Goal: Information Seeking & Learning: Check status

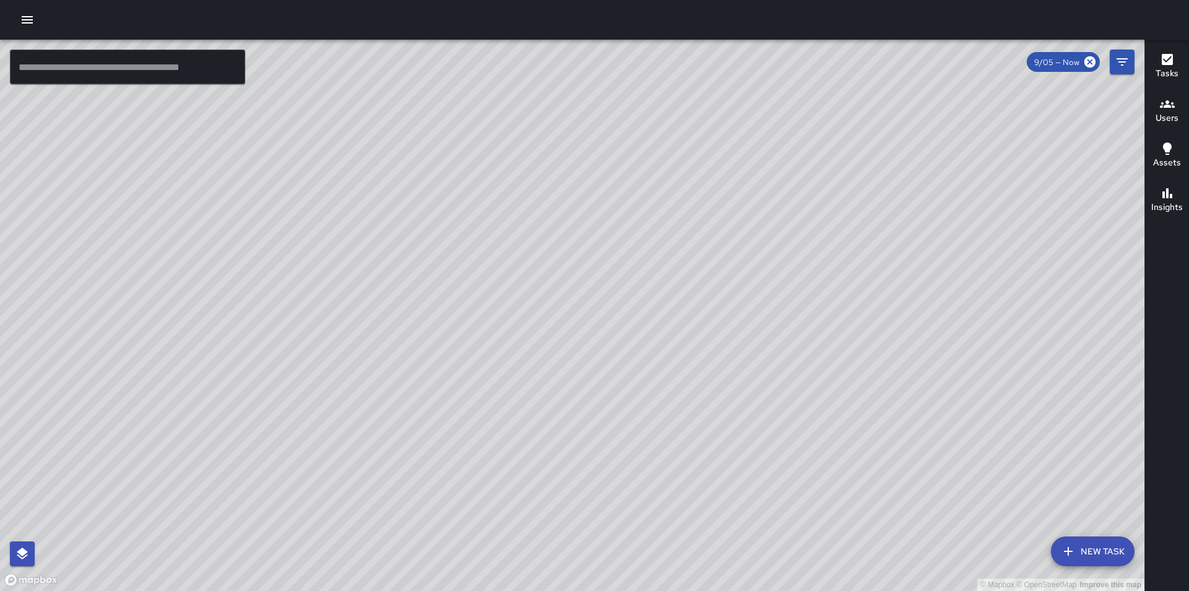
click at [173, 66] on input "text" at bounding box center [127, 67] width 235 height 35
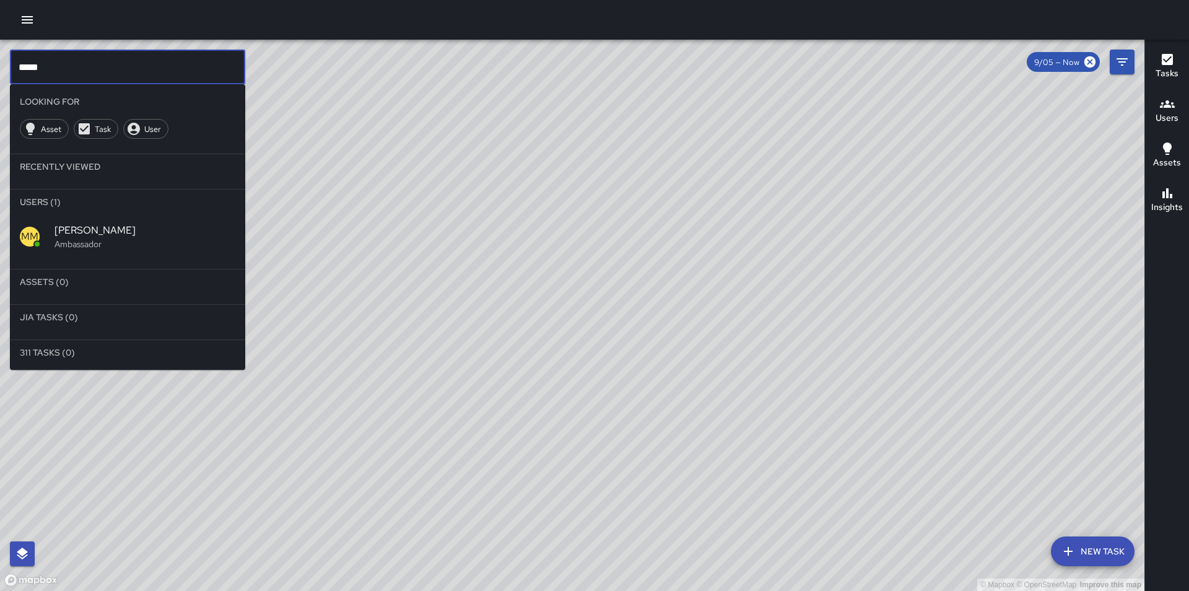
type input "*****"
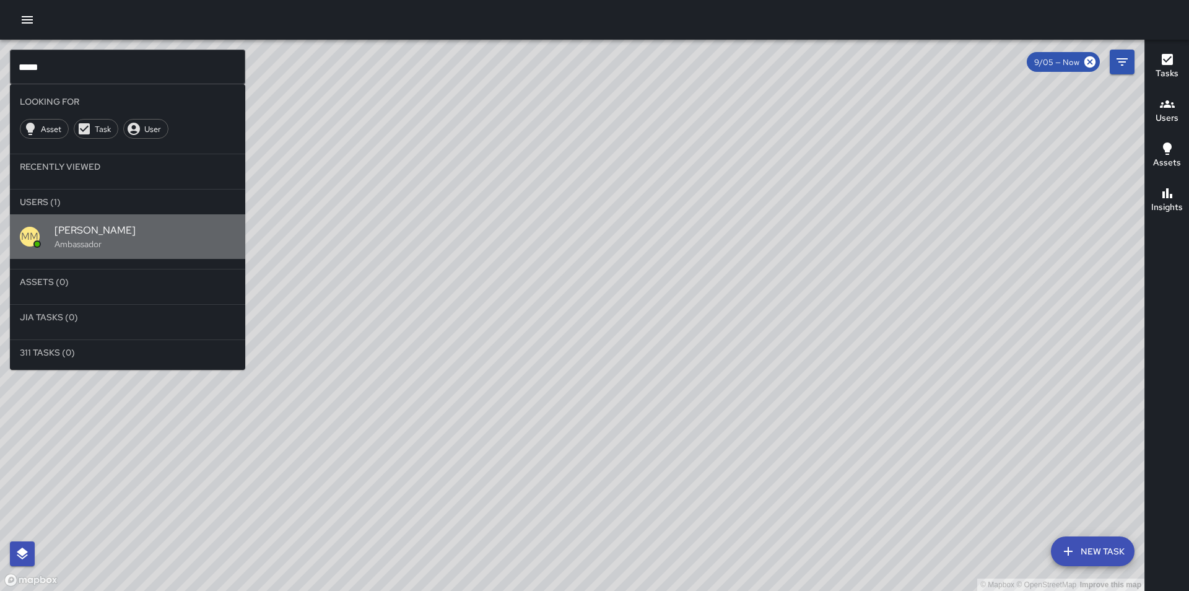
click at [131, 235] on span "[PERSON_NAME]" at bounding box center [145, 230] width 181 height 15
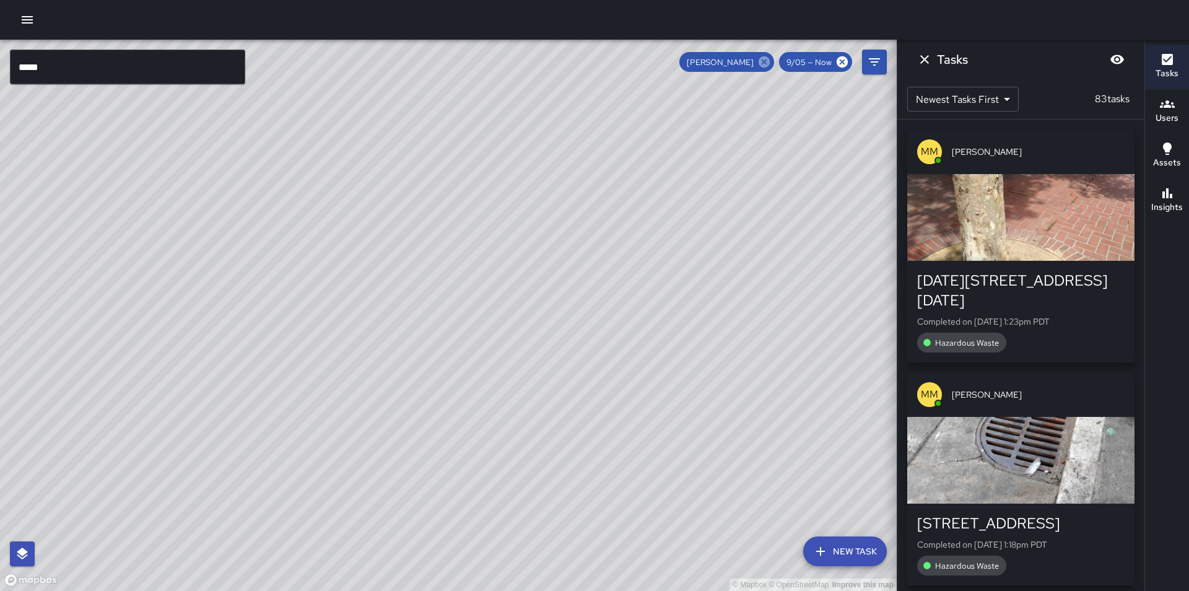
click at [761, 63] on icon at bounding box center [764, 61] width 11 height 11
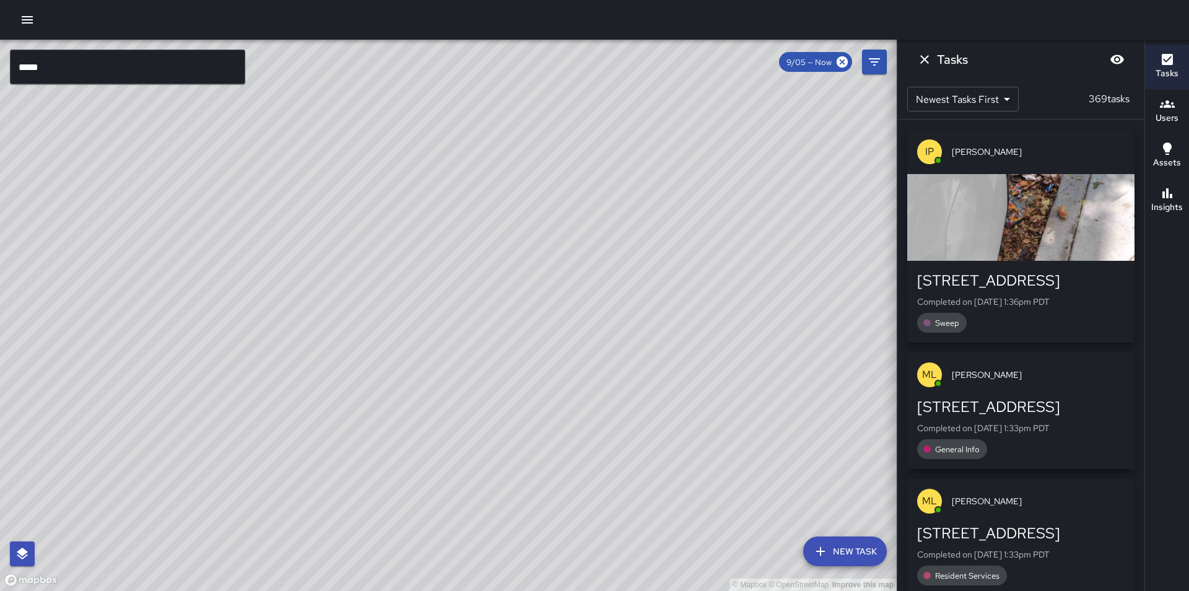
click at [146, 63] on input "*****" at bounding box center [127, 67] width 235 height 35
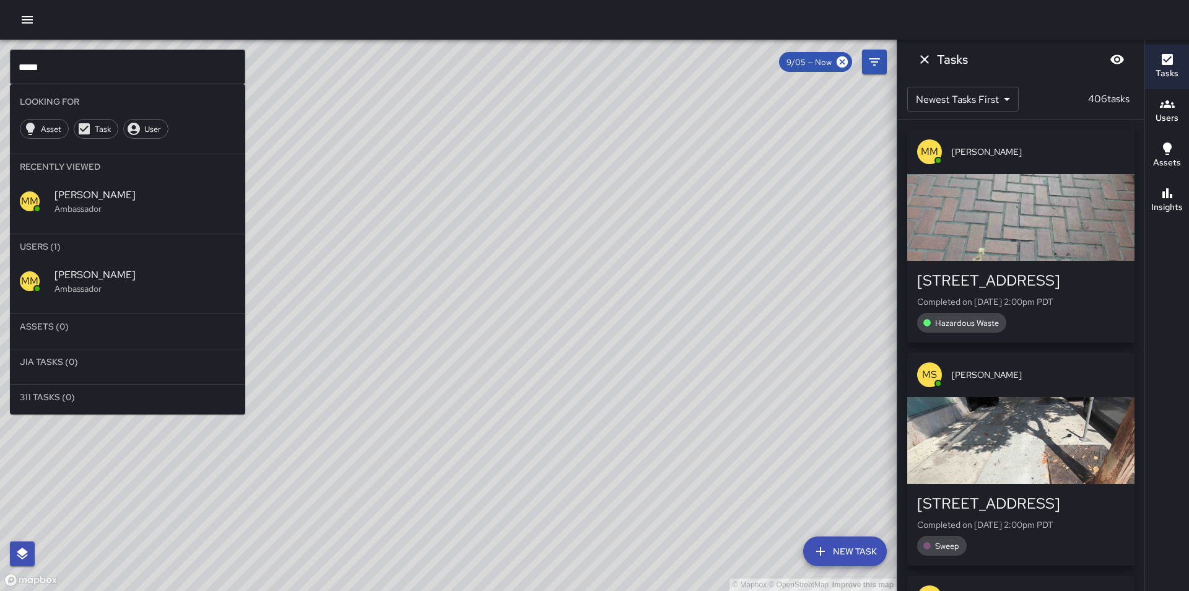
drag, startPoint x: 416, startPoint y: 382, endPoint x: 581, endPoint y: 361, distance: 166.1
click at [581, 361] on div "© Mapbox © OpenStreetMap Improve this map" at bounding box center [448, 315] width 897 height 551
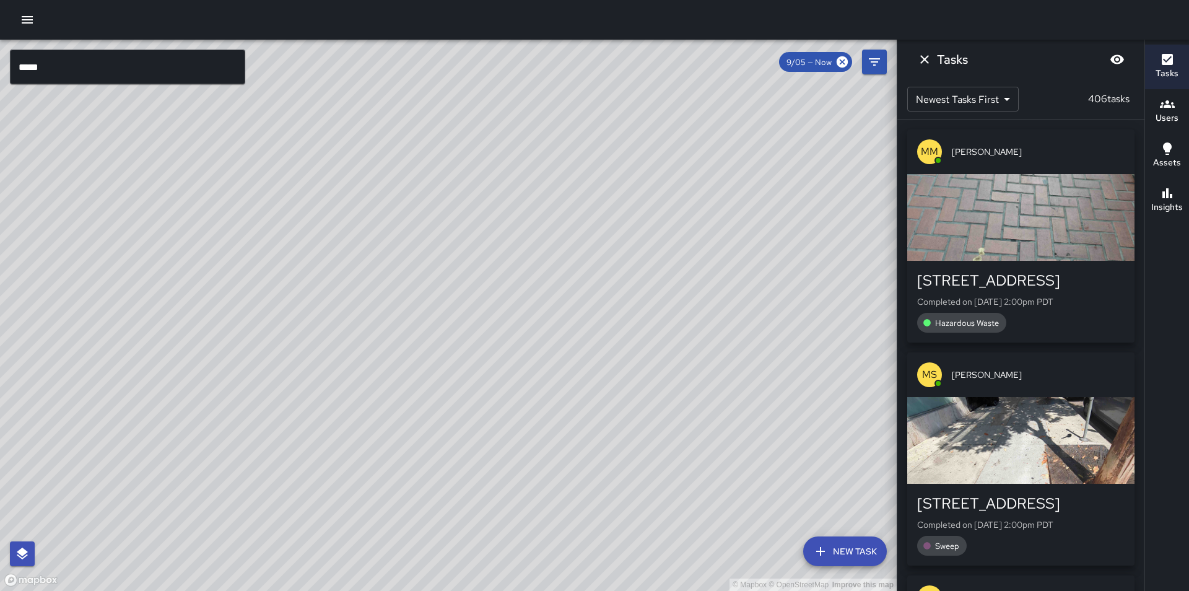
drag, startPoint x: 552, startPoint y: 372, endPoint x: 571, endPoint y: 380, distance: 20.8
click at [571, 380] on div "© Mapbox © OpenStreetMap Improve this map" at bounding box center [448, 315] width 897 height 551
click at [927, 57] on icon "Dismiss" at bounding box center [924, 59] width 9 height 9
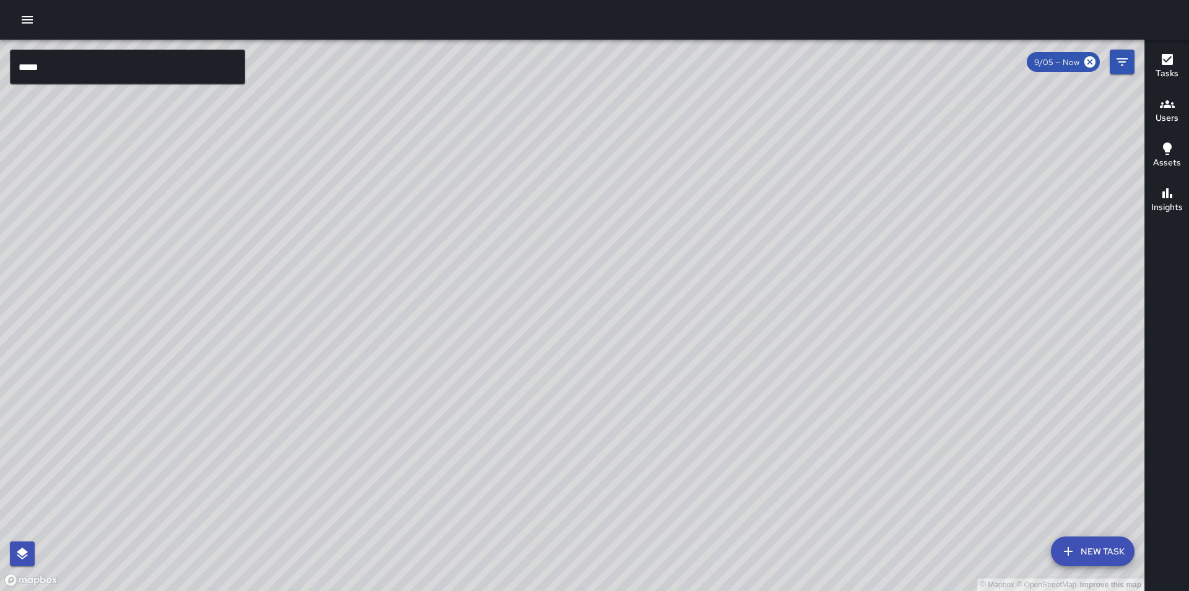
drag, startPoint x: 687, startPoint y: 273, endPoint x: 660, endPoint y: 264, distance: 28.6
click at [660, 264] on div "© Mapbox © OpenStreetMap Improve this map" at bounding box center [572, 315] width 1145 height 551
drag, startPoint x: 660, startPoint y: 264, endPoint x: 679, endPoint y: 264, distance: 19.2
click at [679, 264] on div "© Mapbox © OpenStreetMap Improve this map" at bounding box center [572, 315] width 1145 height 551
click at [687, 285] on div "© Mapbox © OpenStreetMap Improve this map" at bounding box center [572, 315] width 1145 height 551
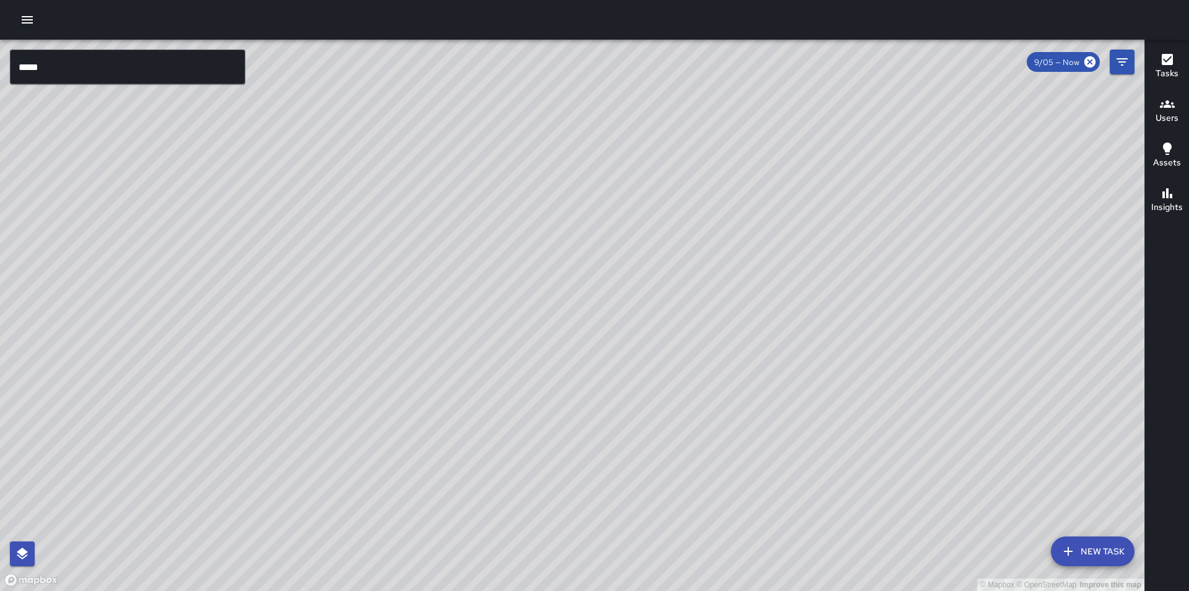
click at [27, 20] on icon "button" at bounding box center [27, 19] width 11 height 7
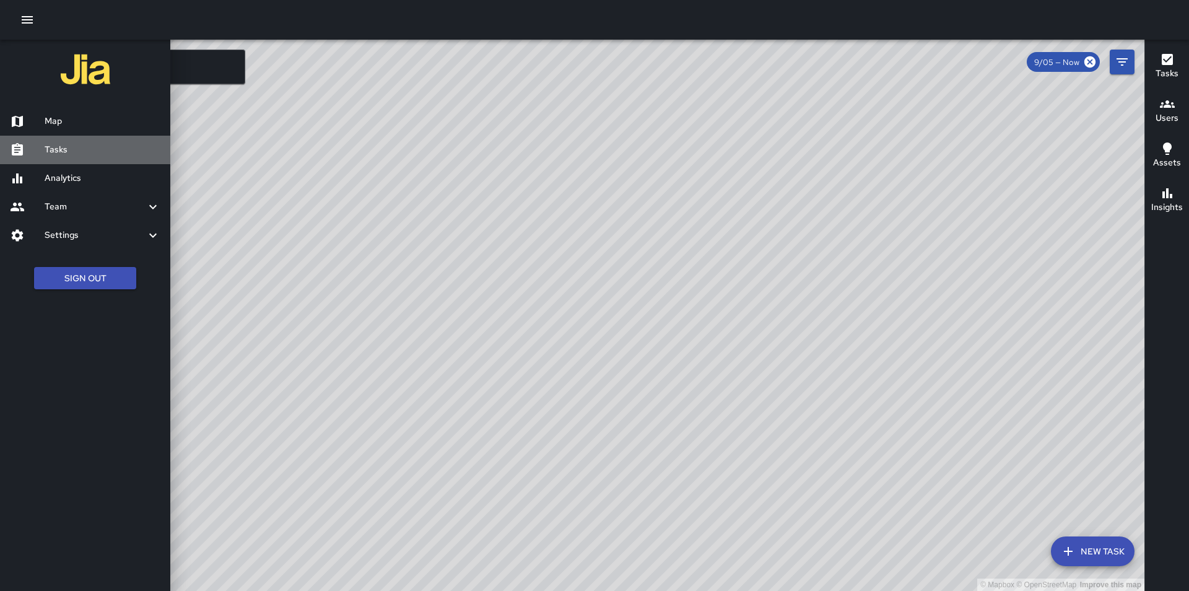
click at [90, 145] on h6 "Tasks" at bounding box center [103, 150] width 116 height 14
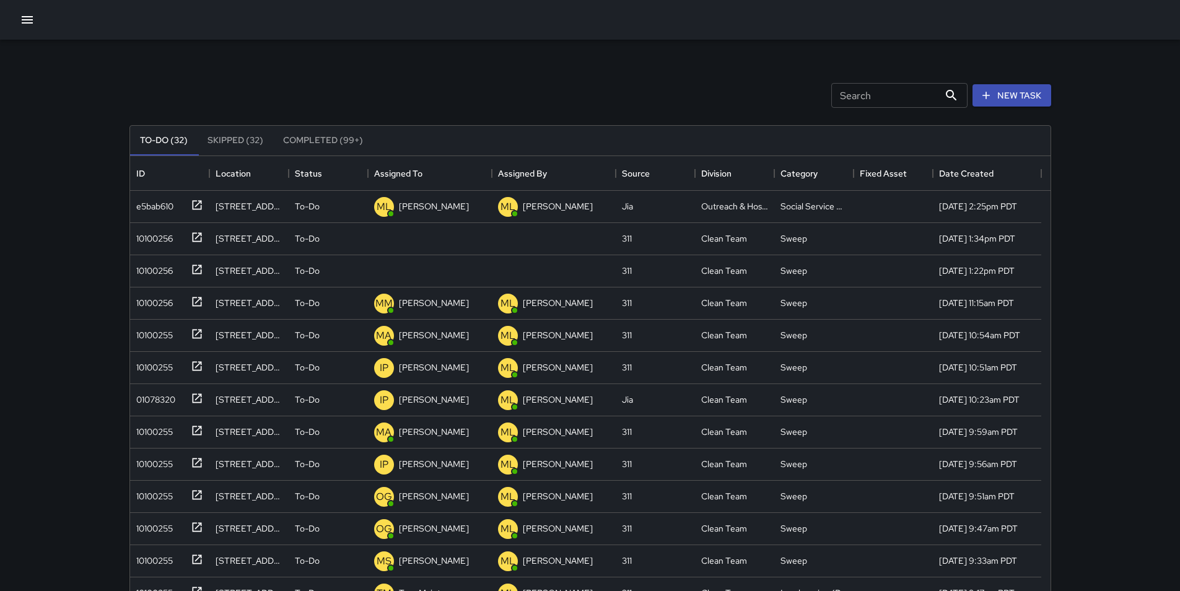
scroll to position [515, 911]
click at [30, 20] on icon "button" at bounding box center [27, 19] width 11 height 7
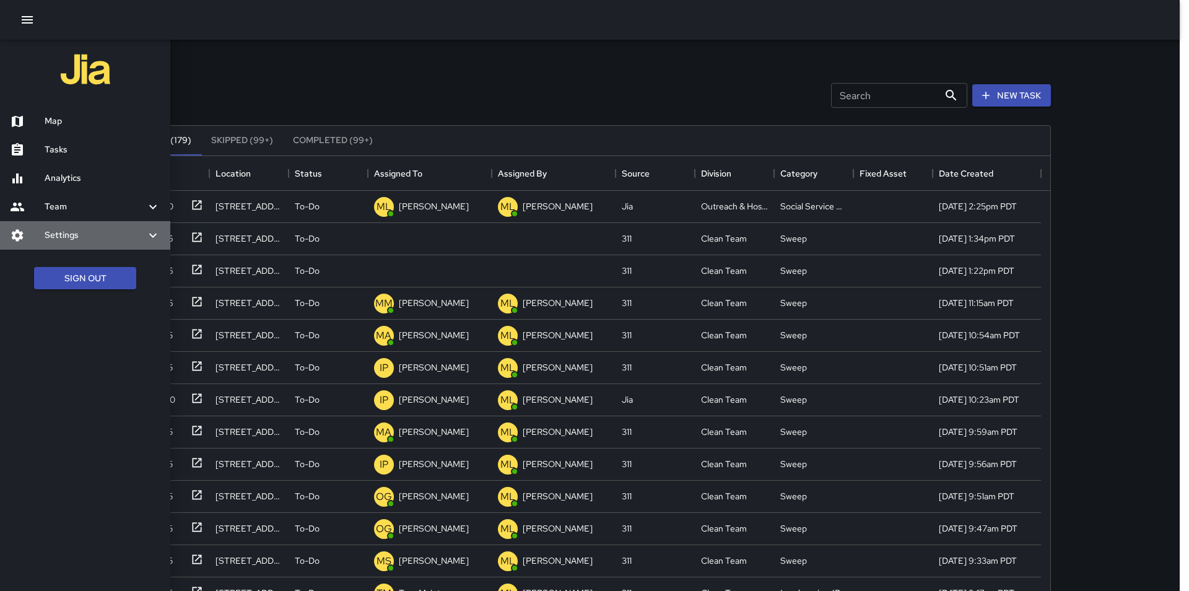
click at [107, 233] on h6 "Settings" at bounding box center [95, 236] width 101 height 14
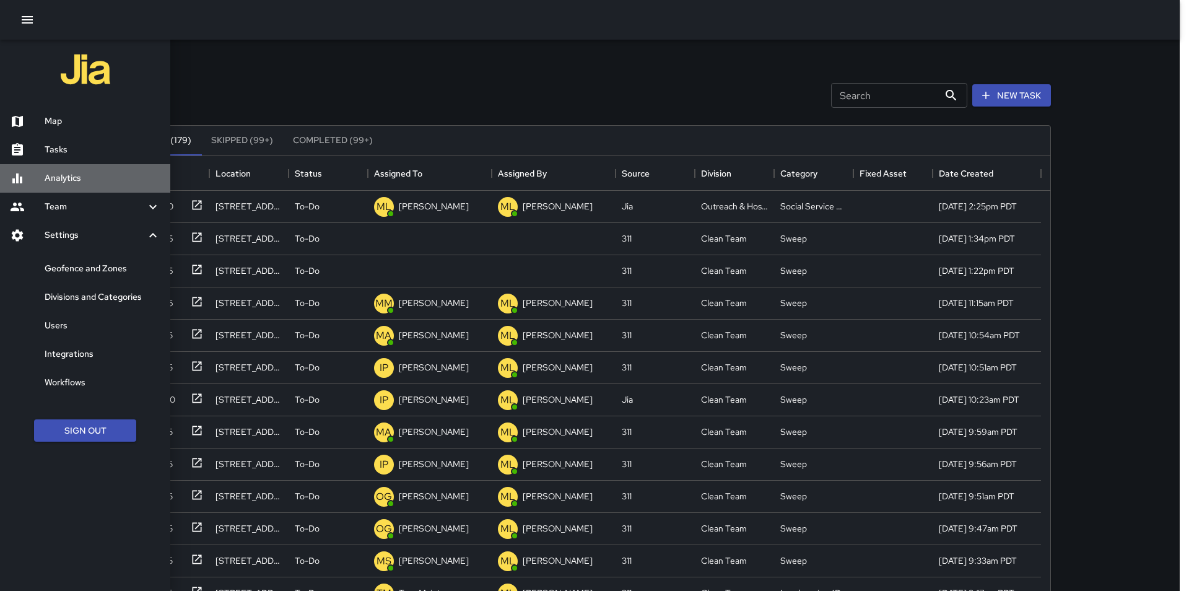
click at [111, 178] on h6 "Analytics" at bounding box center [103, 179] width 116 height 14
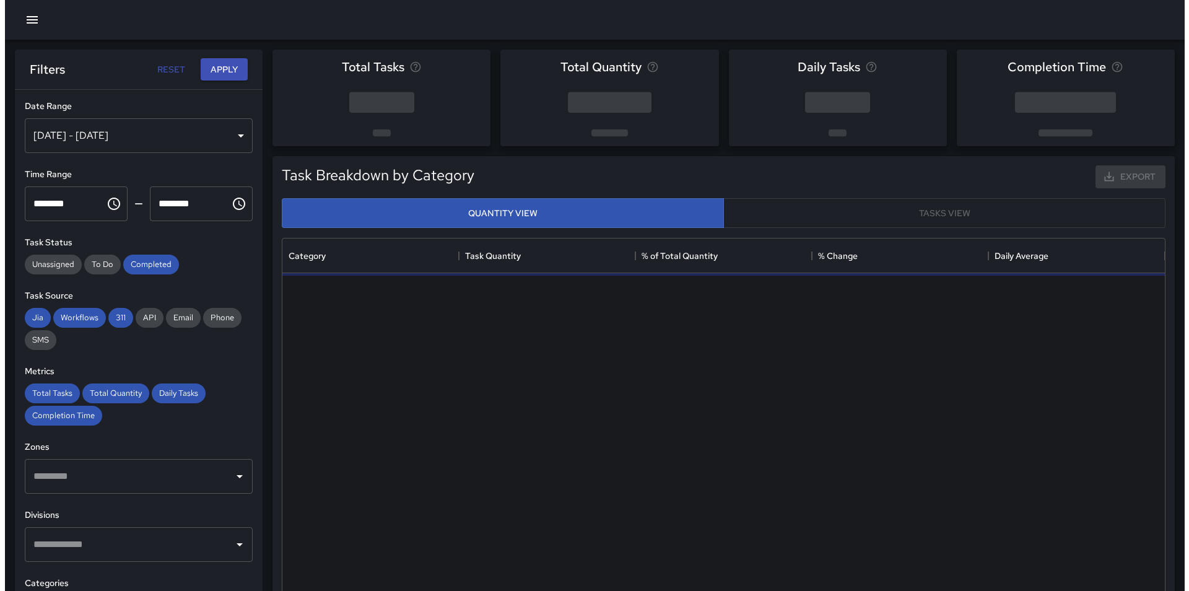
scroll to position [361, 873]
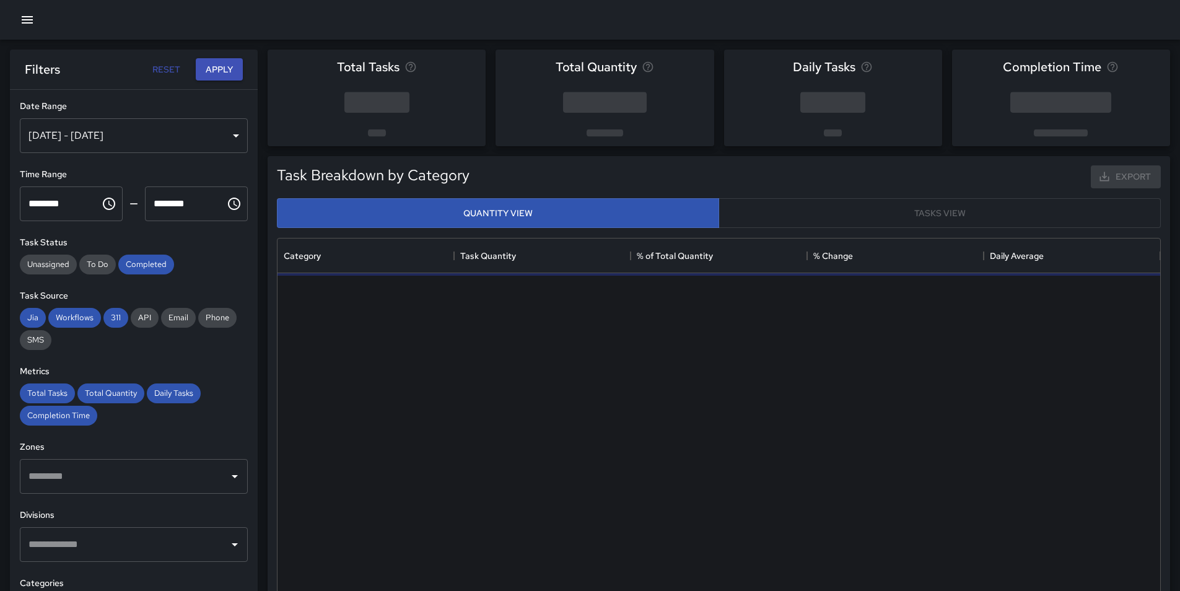
click at [103, 133] on div "[DATE] - [DATE]" at bounding box center [134, 135] width 228 height 35
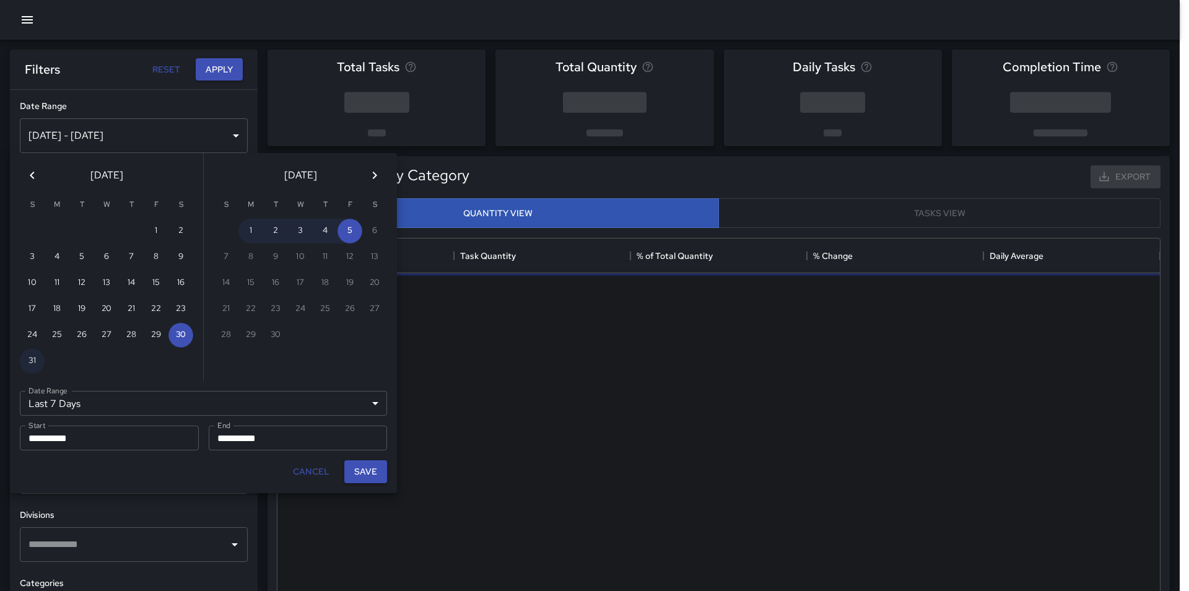
click at [35, 176] on icon "Previous month" at bounding box center [32, 175] width 15 height 15
click at [35, 177] on icon "Previous month" at bounding box center [32, 175] width 15 height 15
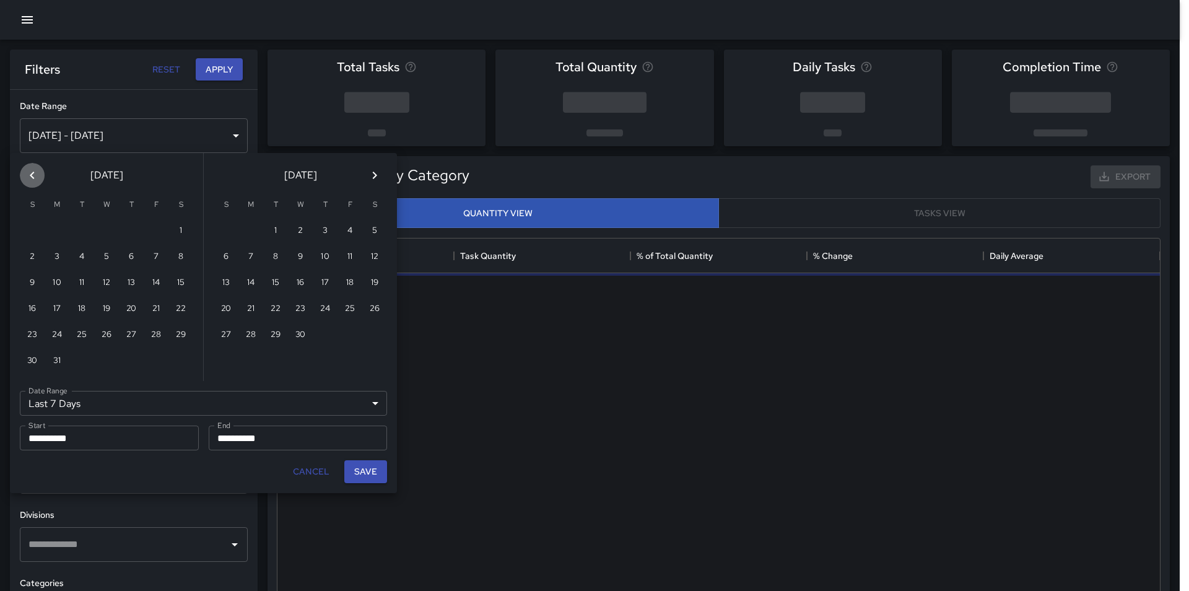
click at [35, 177] on icon "Previous month" at bounding box center [32, 175] width 15 height 15
click at [35, 178] on icon "Previous month" at bounding box center [32, 175] width 15 height 15
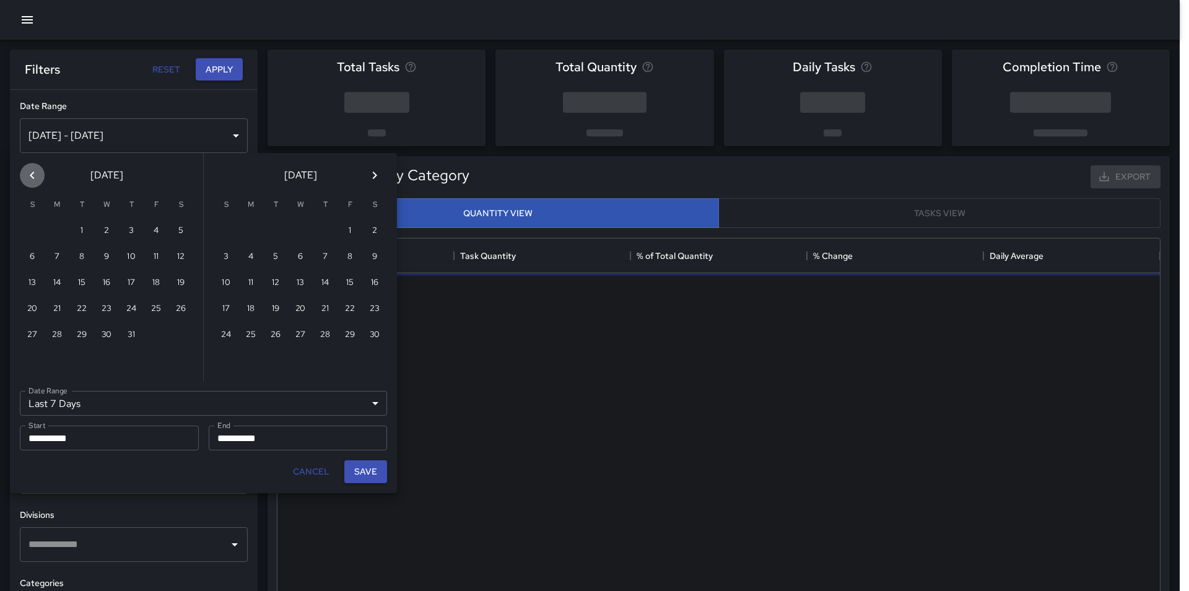
click at [35, 178] on icon "Previous month" at bounding box center [32, 175] width 15 height 15
click at [35, 180] on icon "Previous month" at bounding box center [32, 175] width 15 height 15
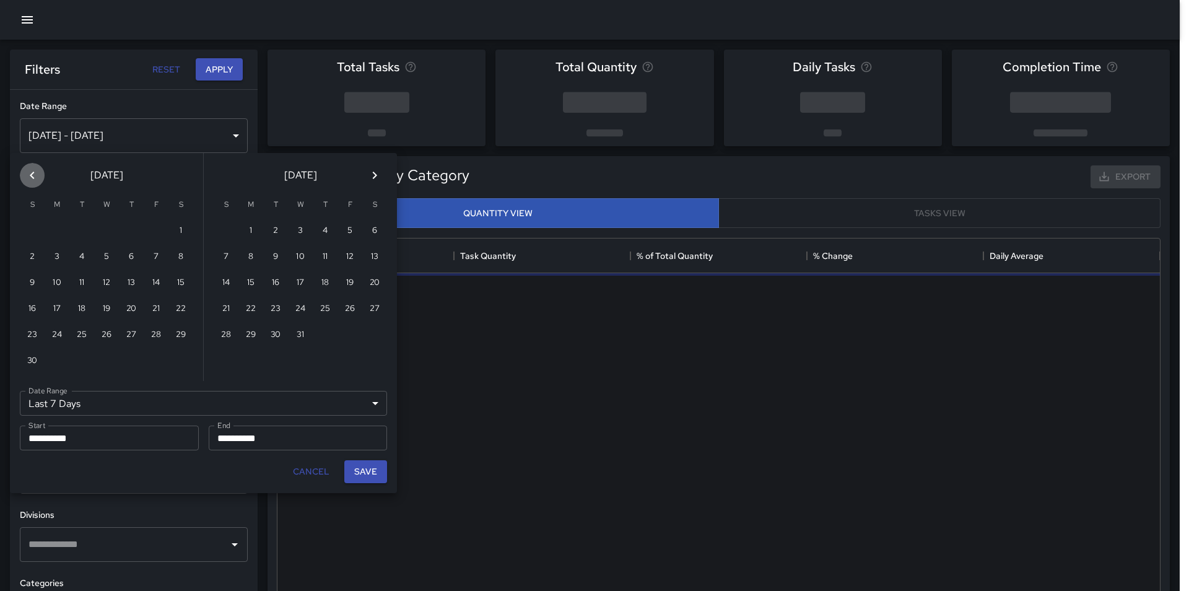
click at [35, 180] on icon "Previous month" at bounding box center [32, 175] width 15 height 15
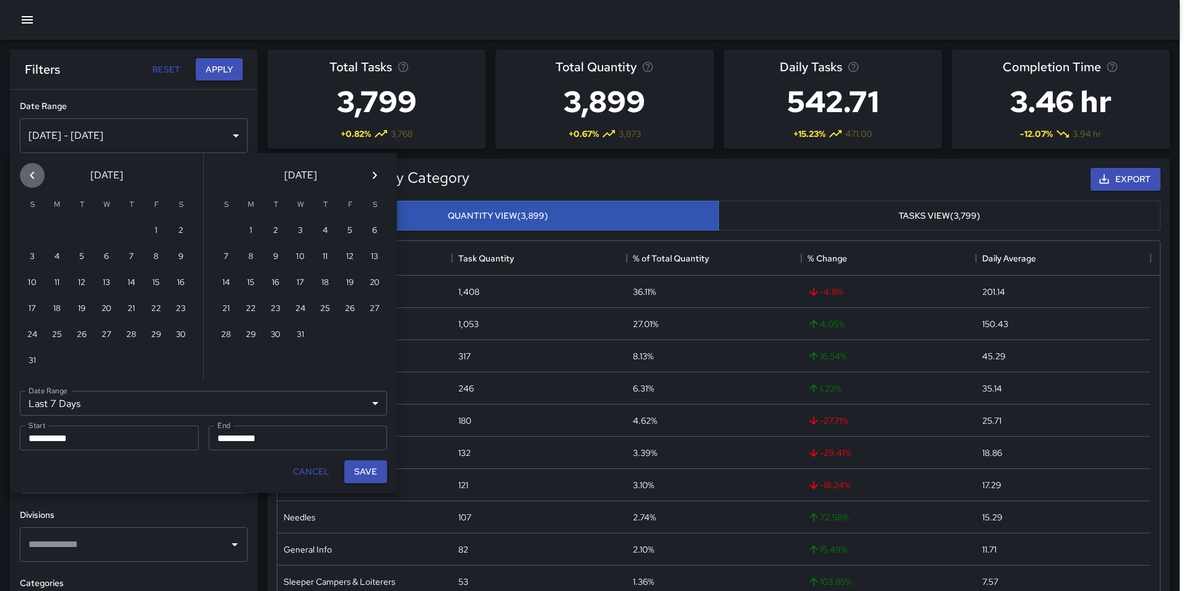
click at [35, 181] on icon "Previous month" at bounding box center [32, 175] width 15 height 15
click at [34, 181] on icon "Previous month" at bounding box center [32, 175] width 15 height 15
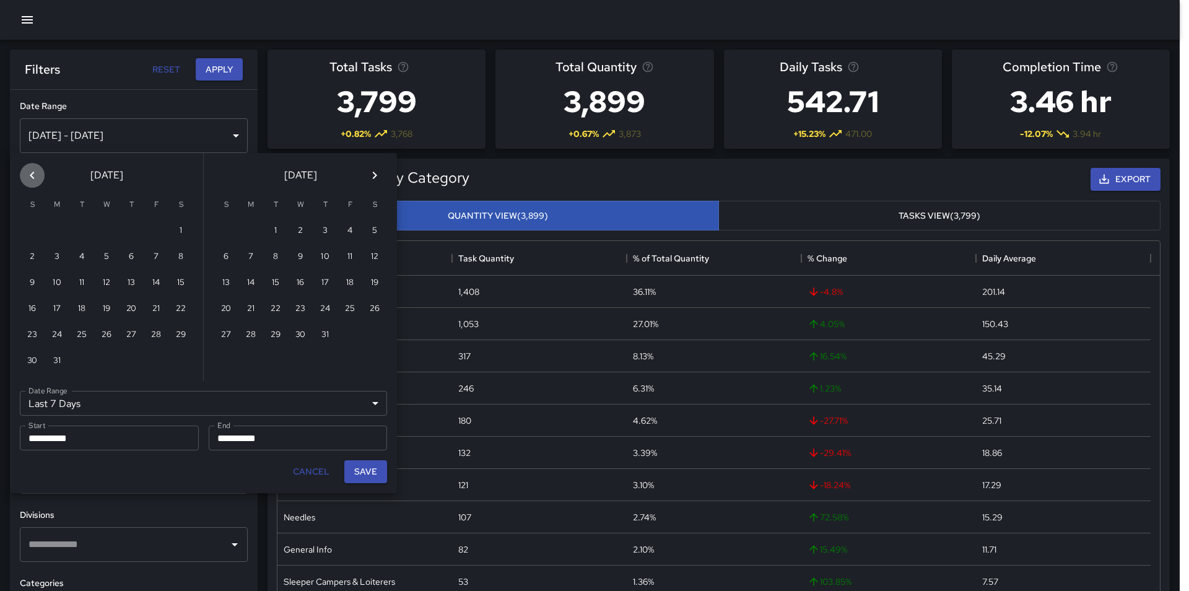
click at [33, 181] on icon "Previous month" at bounding box center [32, 175] width 15 height 15
click at [33, 182] on icon "Previous month" at bounding box center [32, 175] width 15 height 15
click at [33, 183] on button "Previous month" at bounding box center [32, 175] width 25 height 25
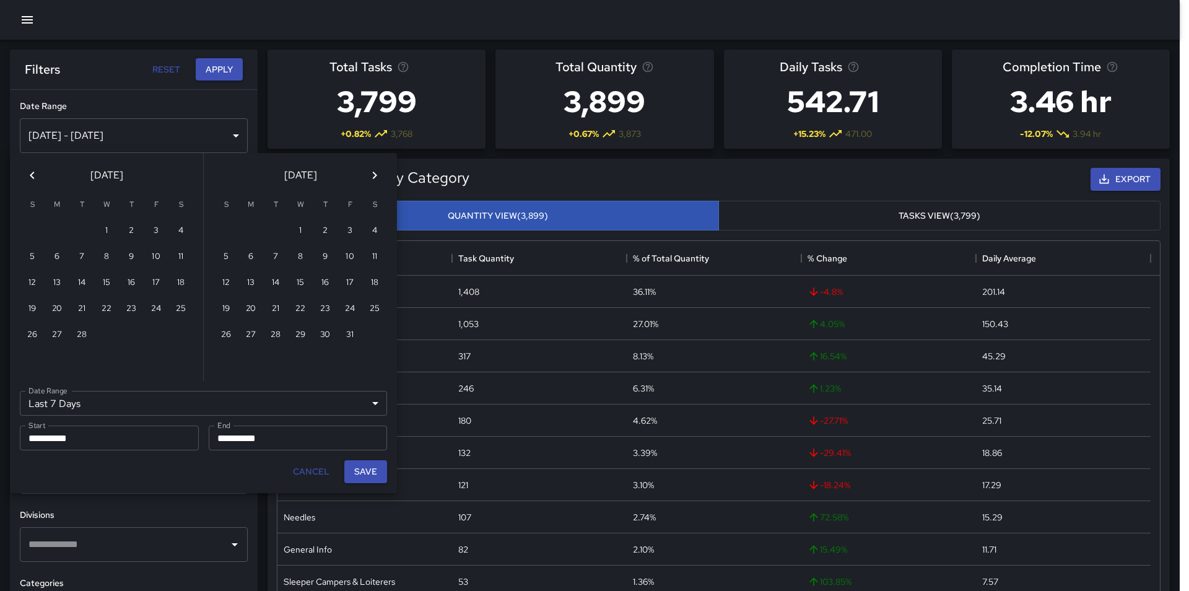
click at [33, 183] on button "Previous month" at bounding box center [32, 175] width 25 height 25
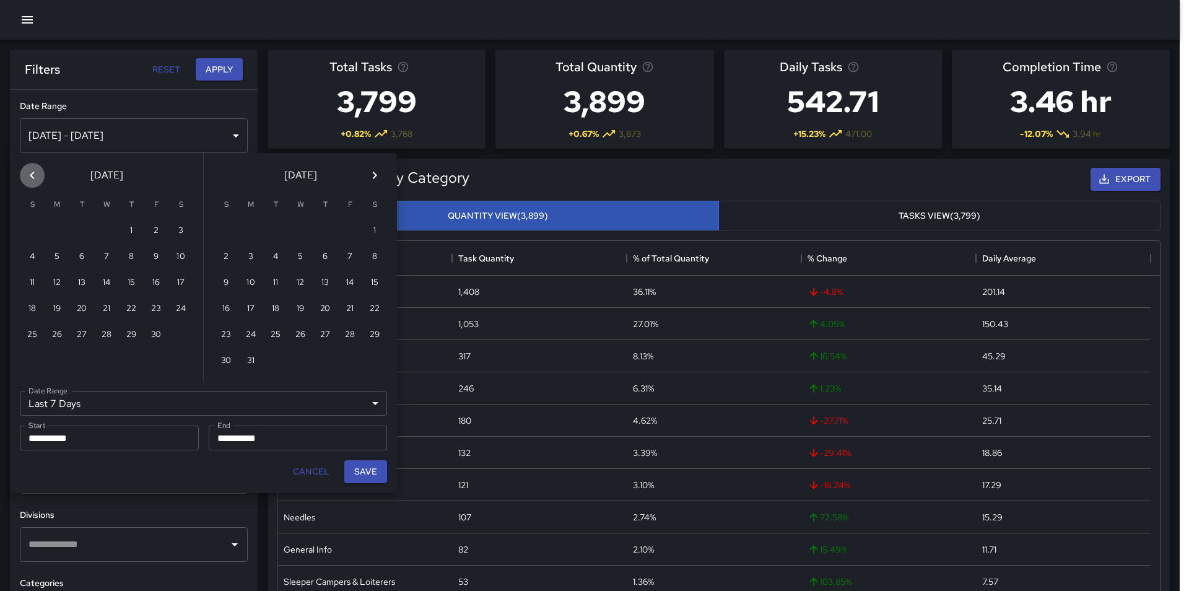
click at [33, 183] on button "Previous month" at bounding box center [32, 175] width 25 height 25
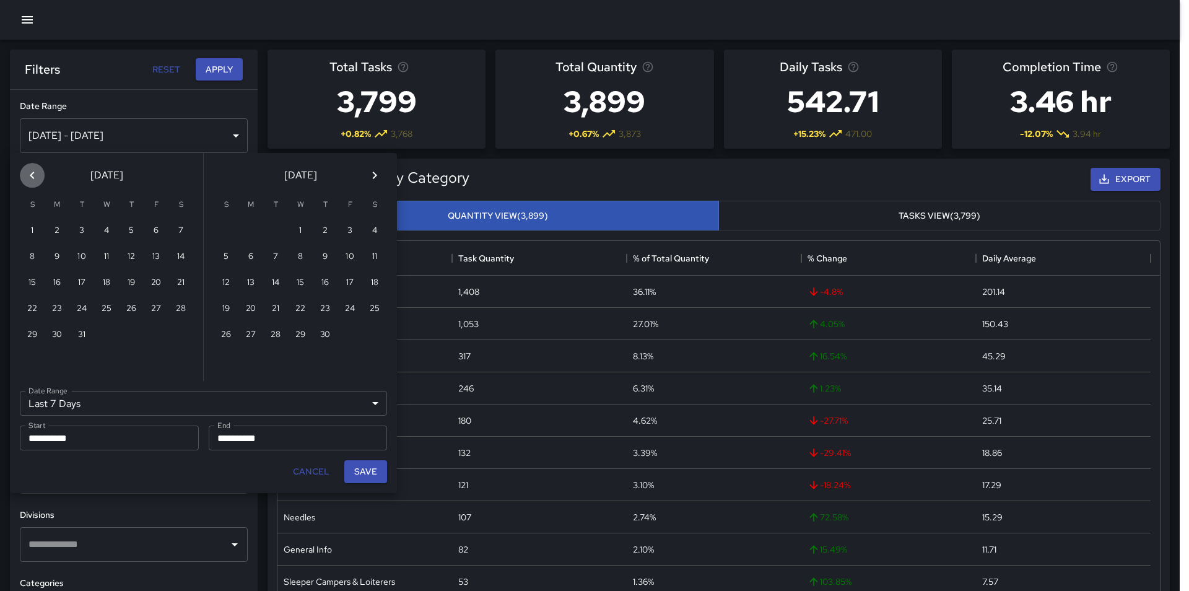
click at [33, 183] on button "Previous month" at bounding box center [32, 175] width 25 height 25
click at [80, 232] on button "1" at bounding box center [81, 231] width 25 height 25
type input "******"
type input "**********"
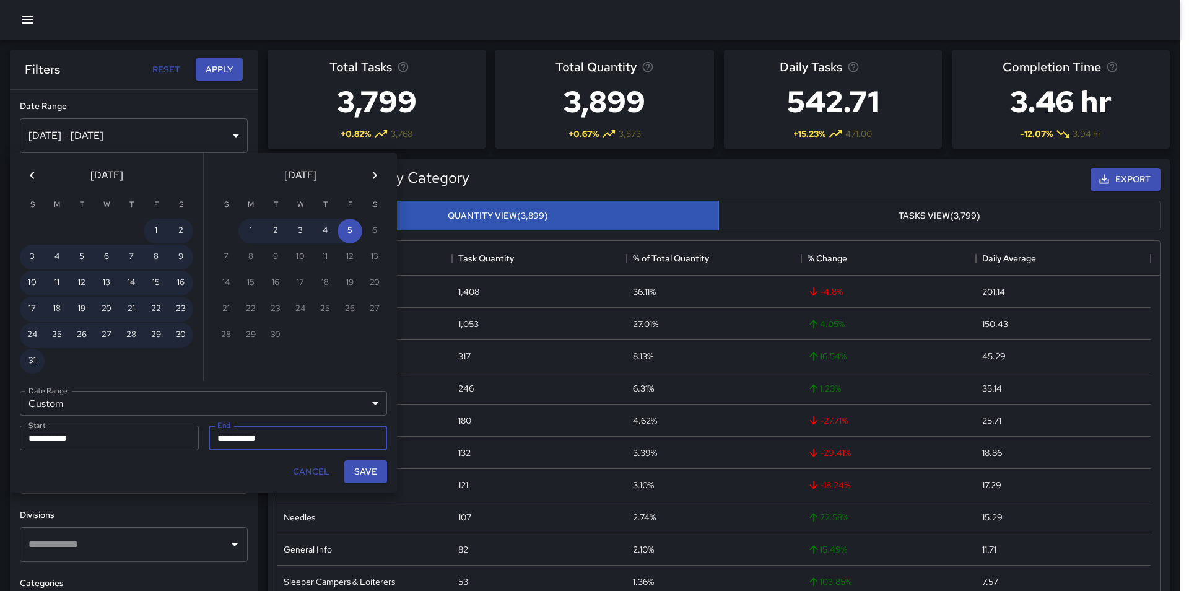
click at [33, 176] on icon "Previous month" at bounding box center [32, 175] width 15 height 15
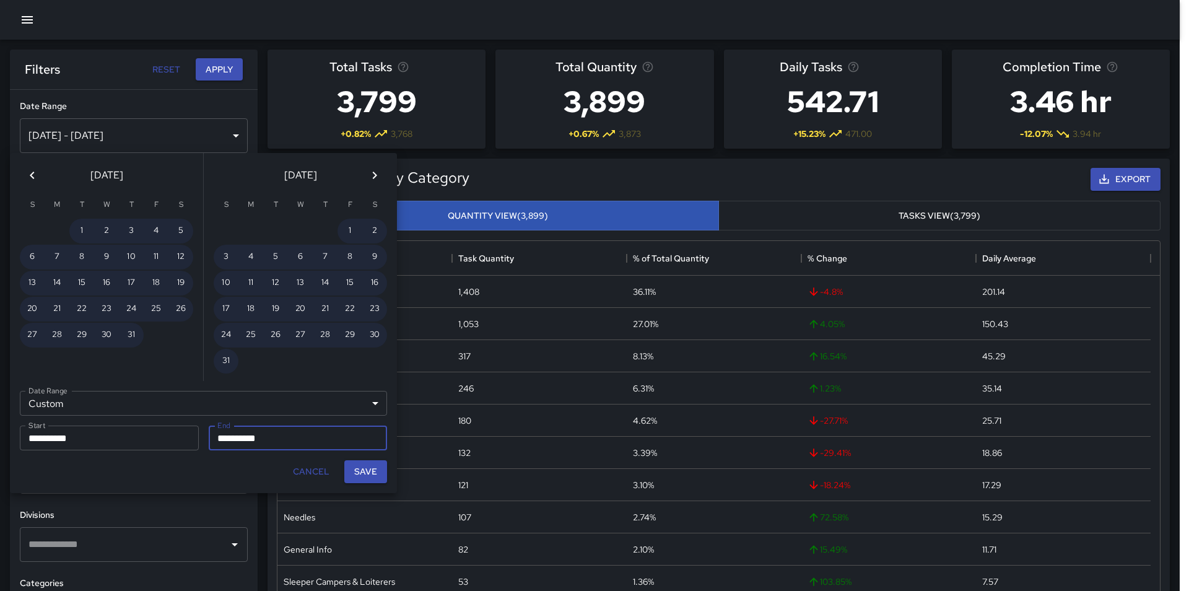
click at [33, 176] on icon "Previous month" at bounding box center [32, 175] width 15 height 15
